Goal: Task Accomplishment & Management: Manage account settings

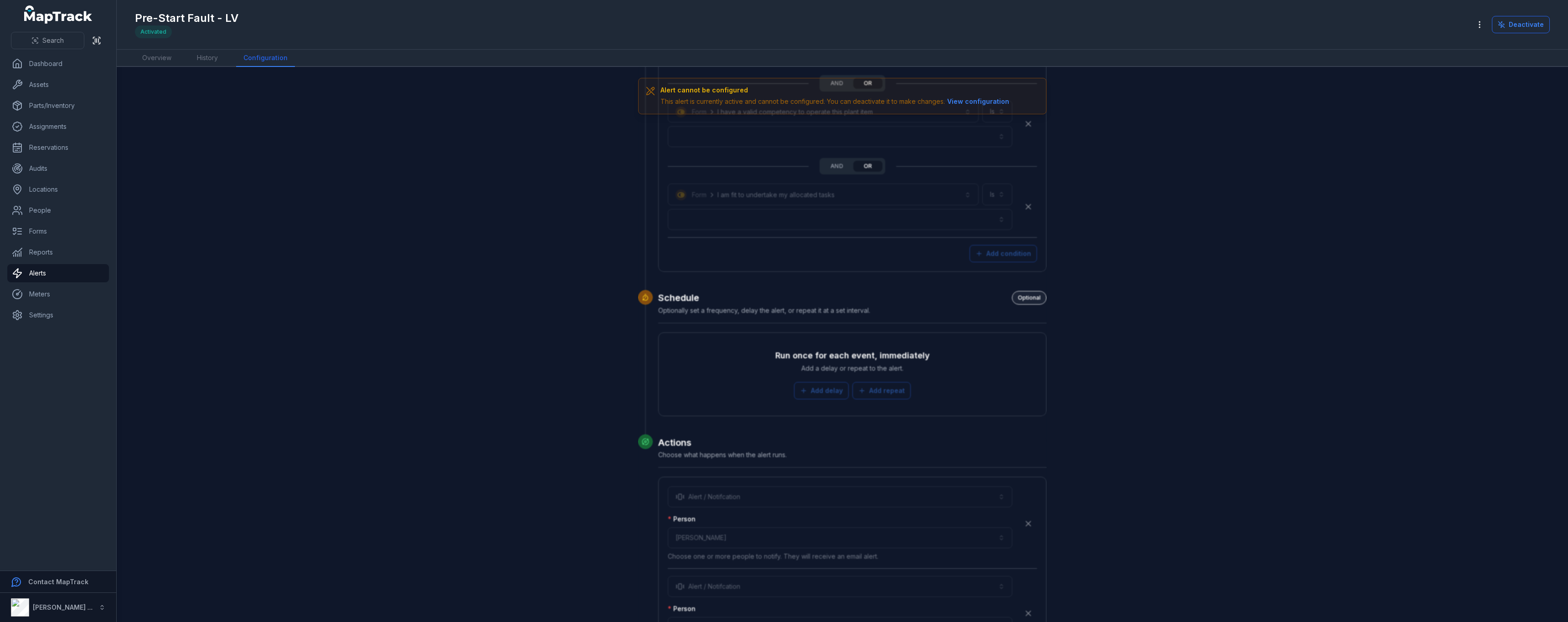
scroll to position [1957, 0]
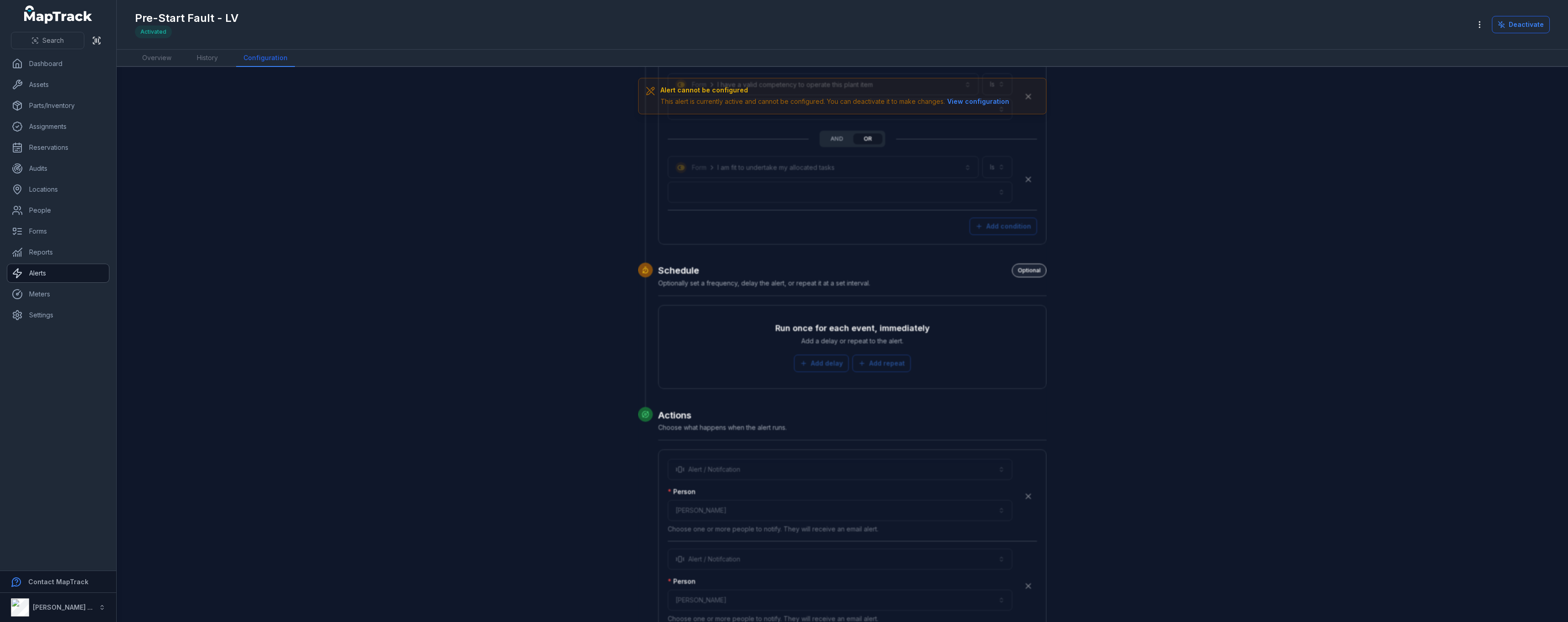
click at [54, 275] on link "Alerts" at bounding box center [58, 273] width 102 height 18
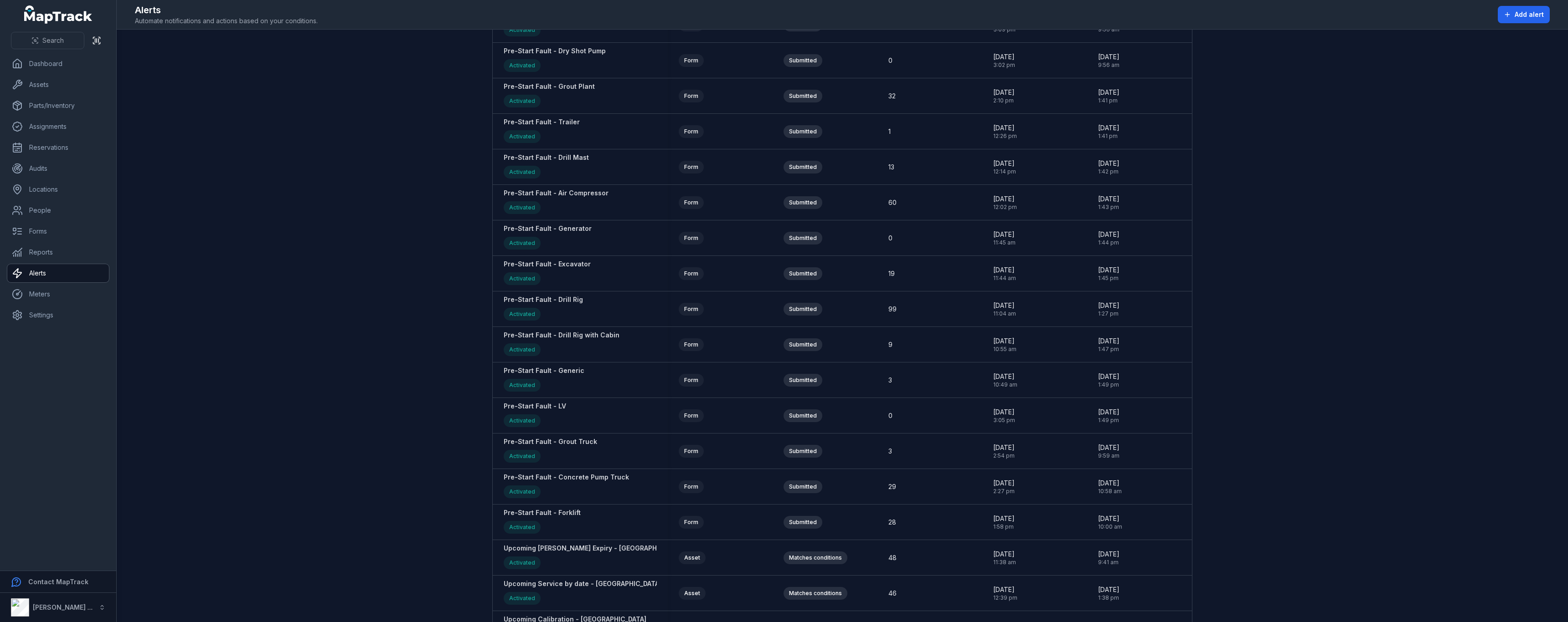
scroll to position [1235, 0]
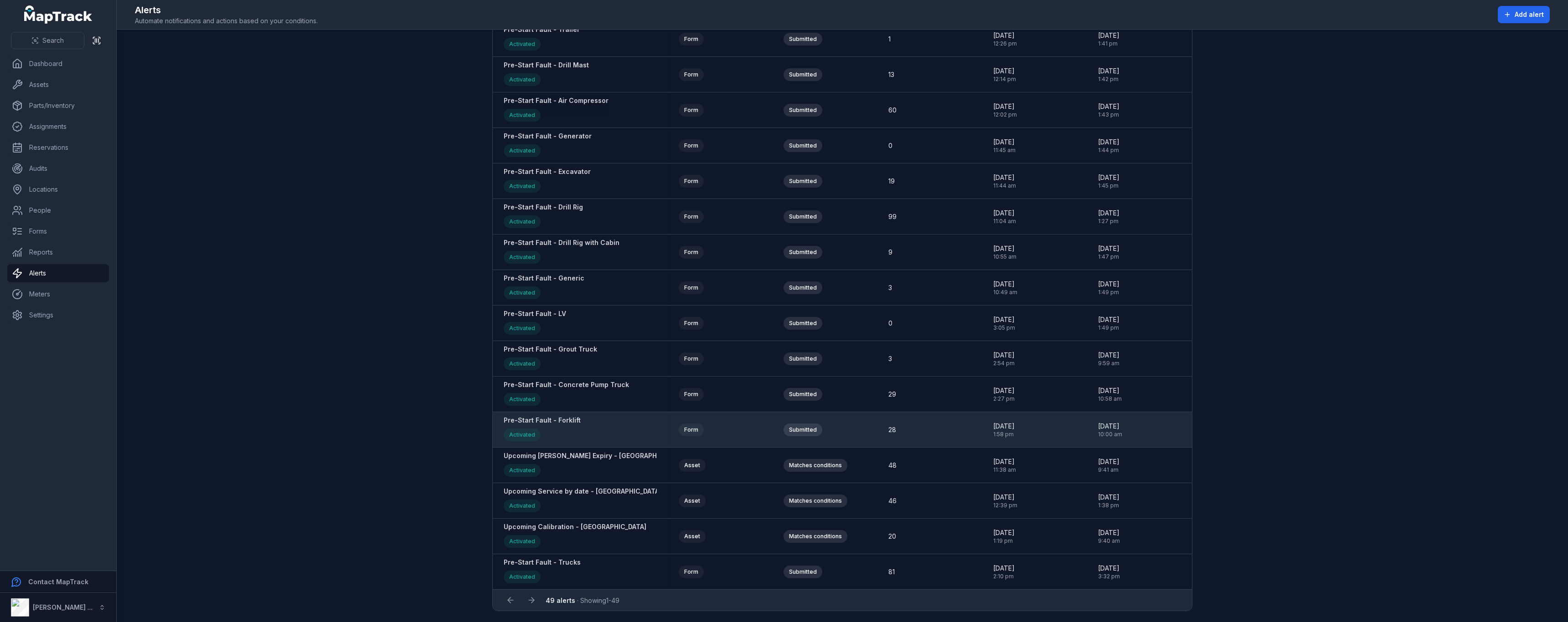
click at [562, 422] on strong "Pre-Start Fault - Forklift" at bounding box center [542, 420] width 77 height 9
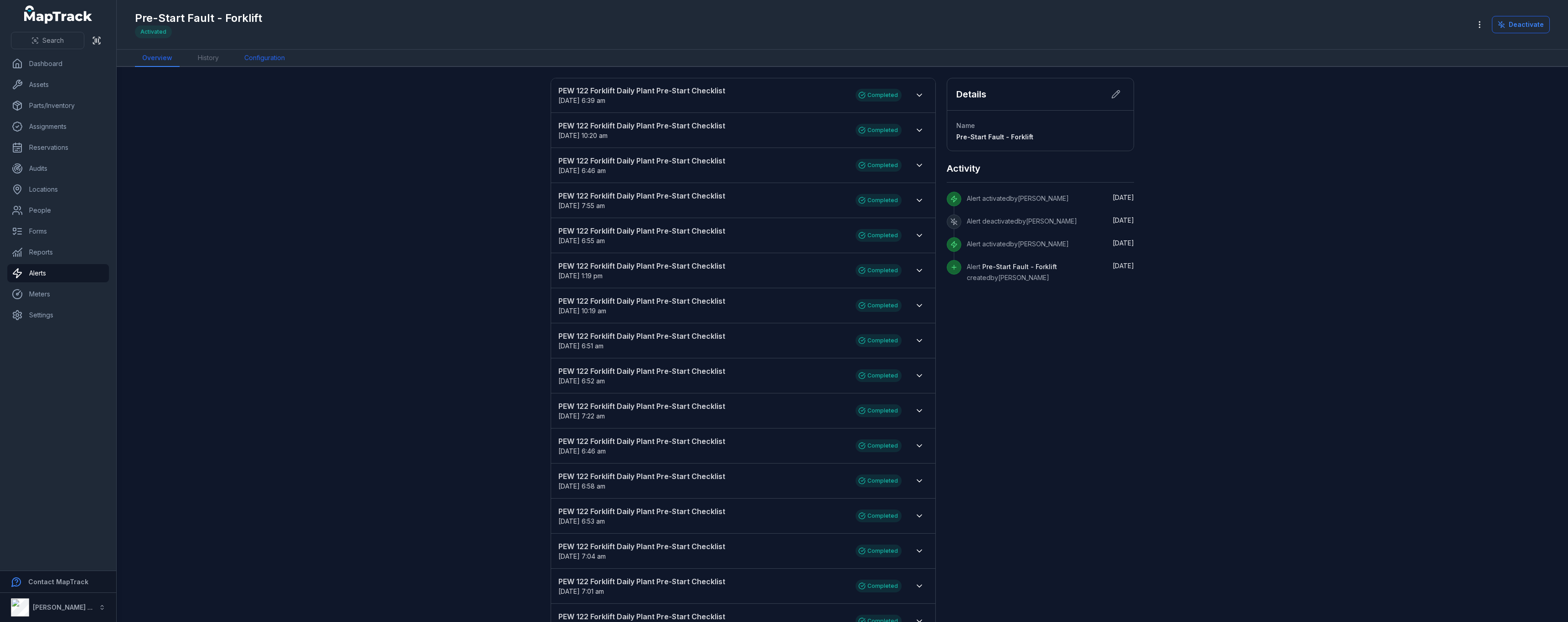
click at [251, 63] on link "Configuration" at bounding box center [264, 58] width 55 height 17
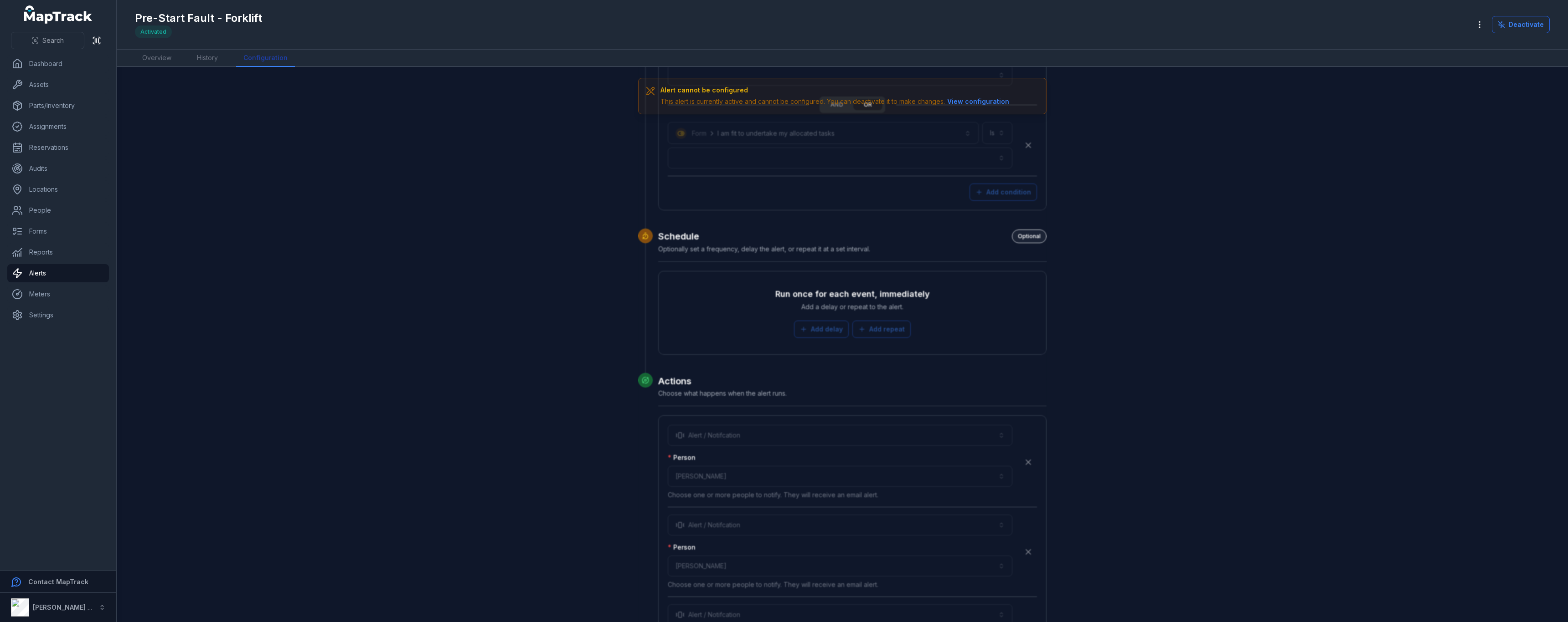
scroll to position [2472, 0]
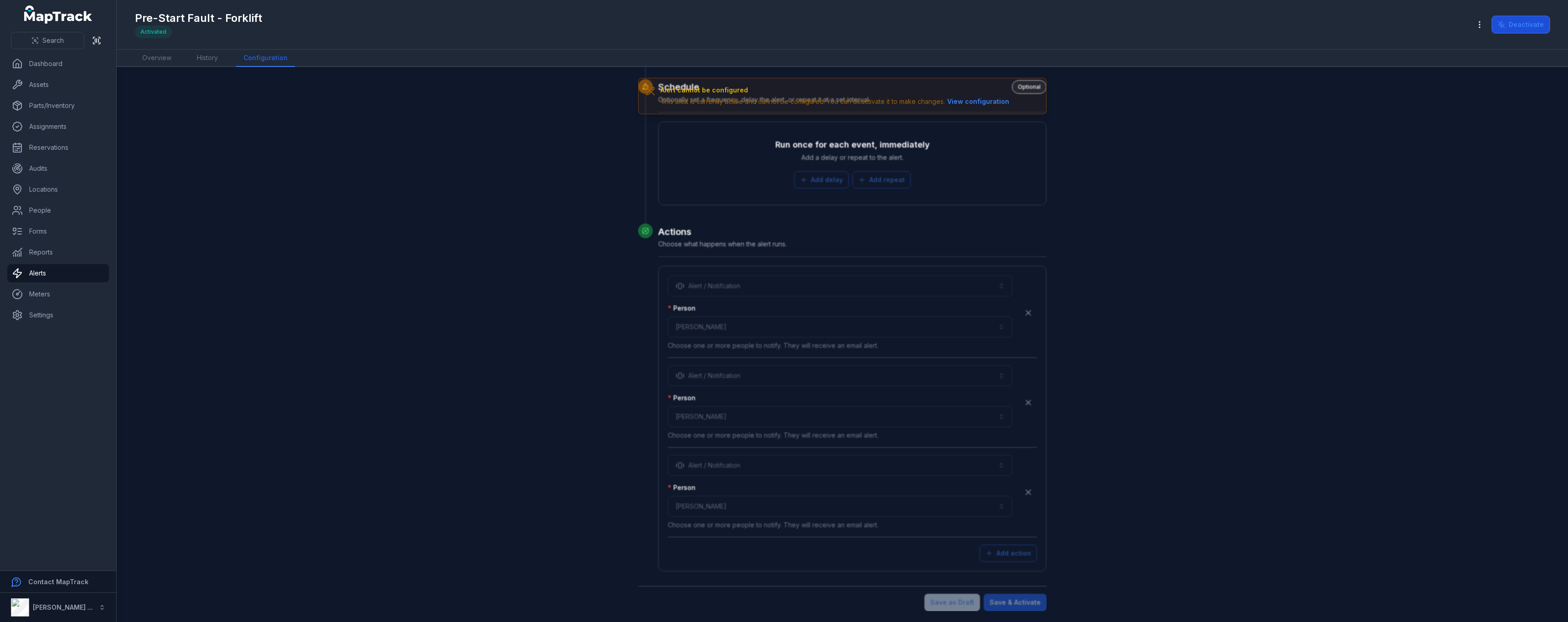
click at [1528, 24] on button "Deactivate" at bounding box center [1521, 24] width 58 height 17
